Goal: Task Accomplishment & Management: Use online tool/utility

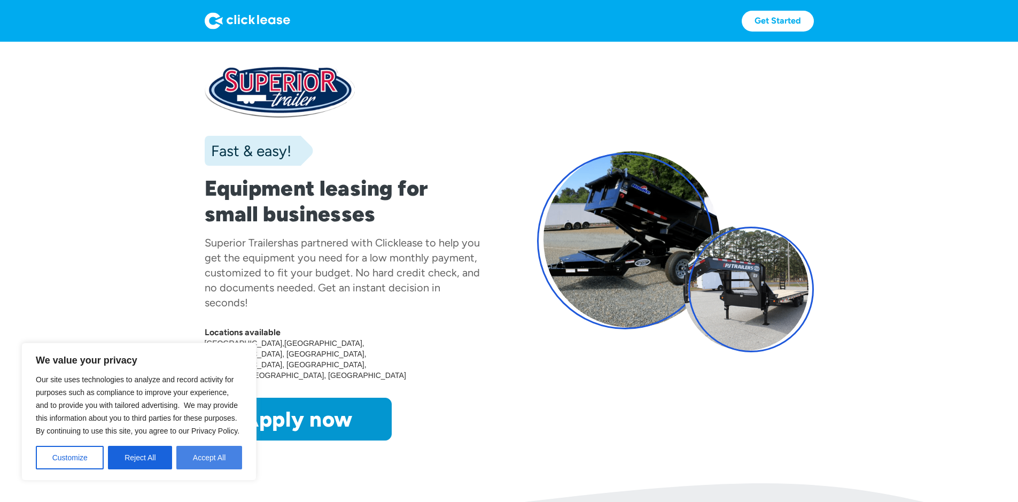
click at [217, 463] on button "Accept All" at bounding box center [209, 458] width 66 height 24
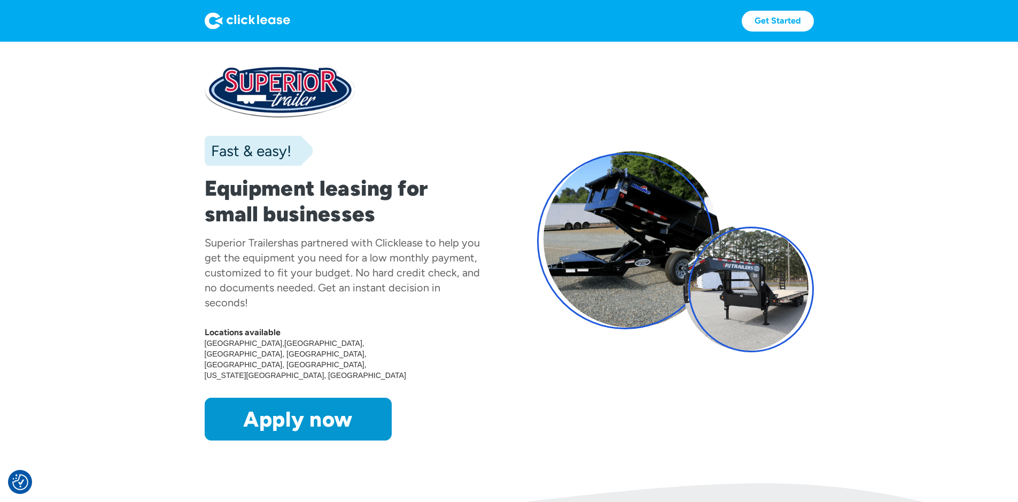
click at [0, 0] on link "Get started" at bounding box center [0, 0] width 0 height 0
